Goal: Transaction & Acquisition: Purchase product/service

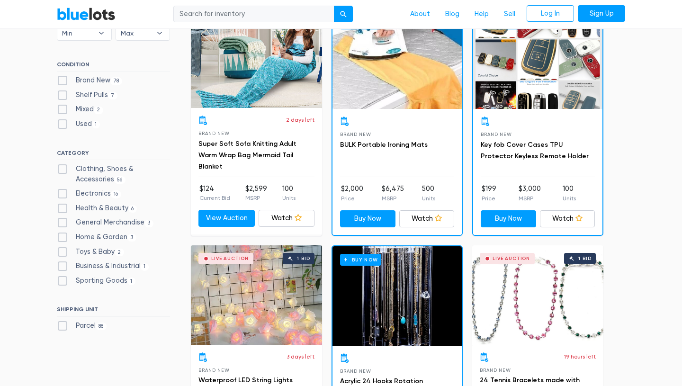
scroll to position [314, 0]
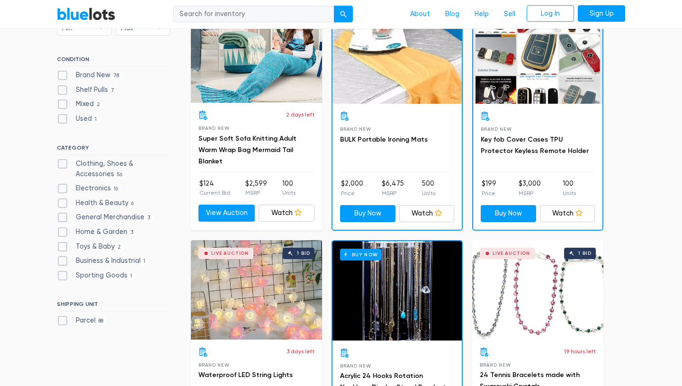
click at [90, 160] on label "Clothing, Shoes & Accessories 56" at bounding box center [113, 169] width 113 height 20
click at [63, 160] on Accessories"] "Clothing, Shoes & Accessories 56" at bounding box center [60, 162] width 6 height 6
checkbox Accessories"] "true"
